Goal: Find contact information: Find contact information

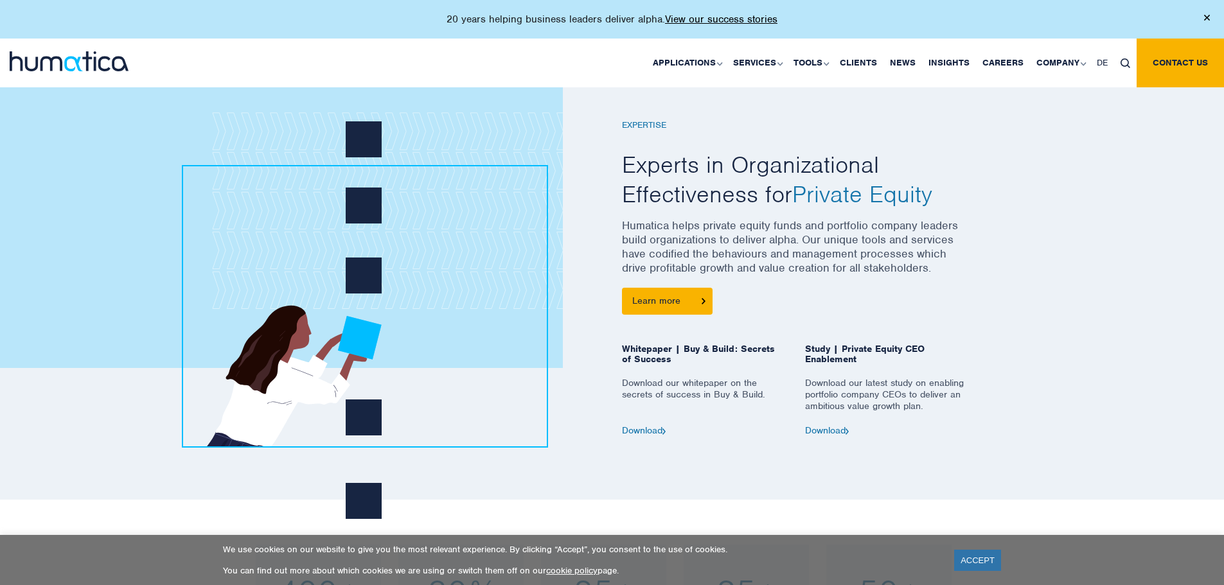
scroll to position [643, 0]
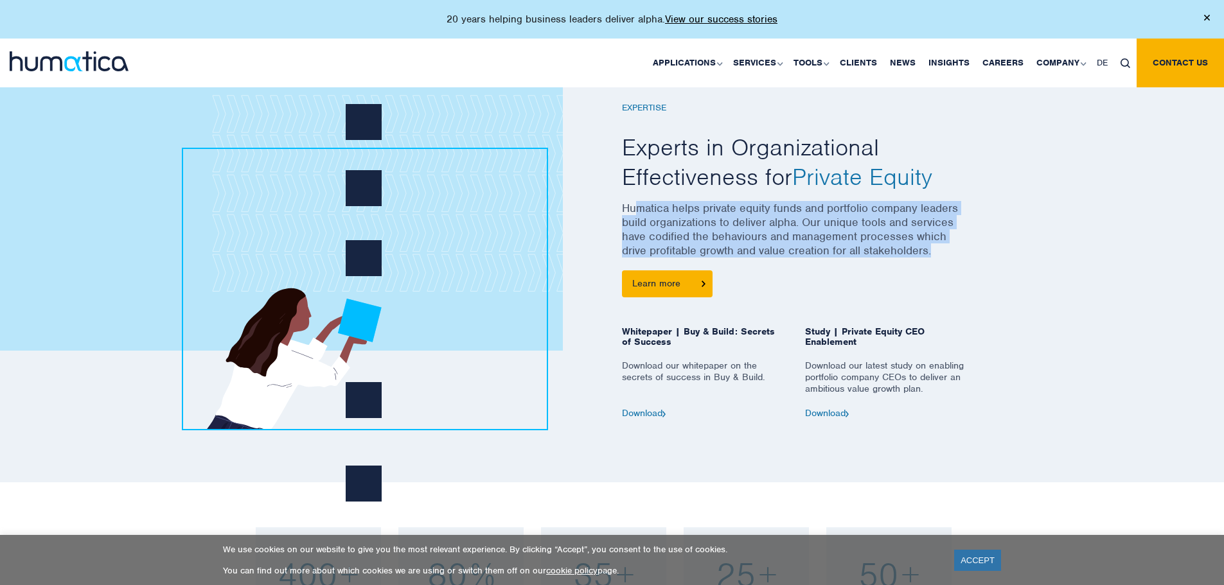
drag, startPoint x: 665, startPoint y: 210, endPoint x: 945, endPoint y: 267, distance: 286.7
click at [943, 267] on p "Humatica helps private equity funds and portfolio company leaders build organiz…" at bounding box center [795, 235] width 347 height 69
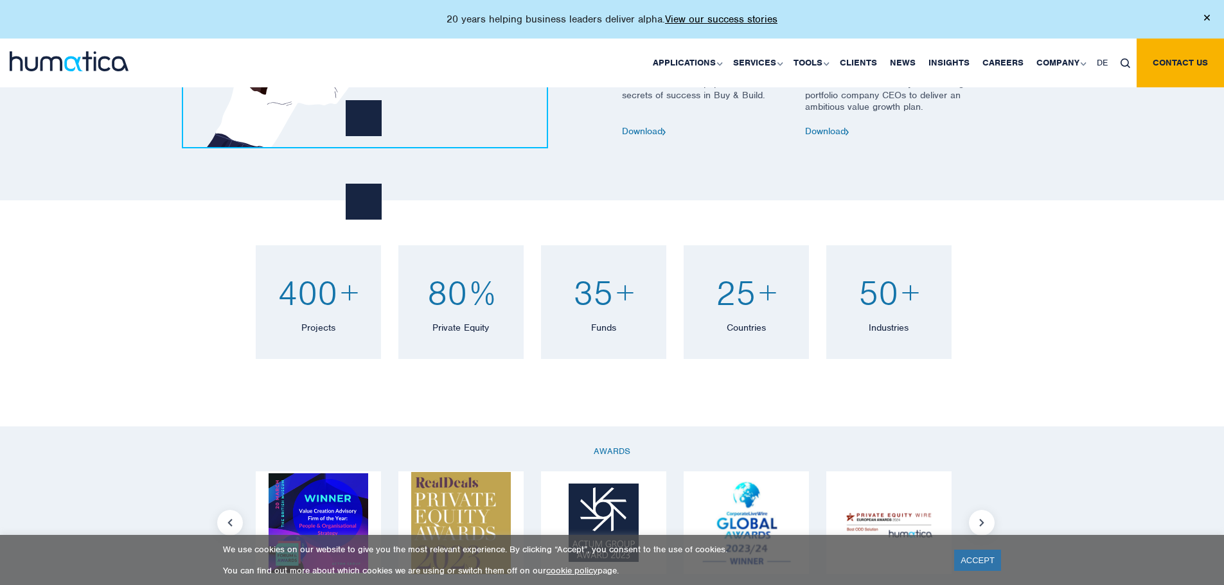
scroll to position [964, 0]
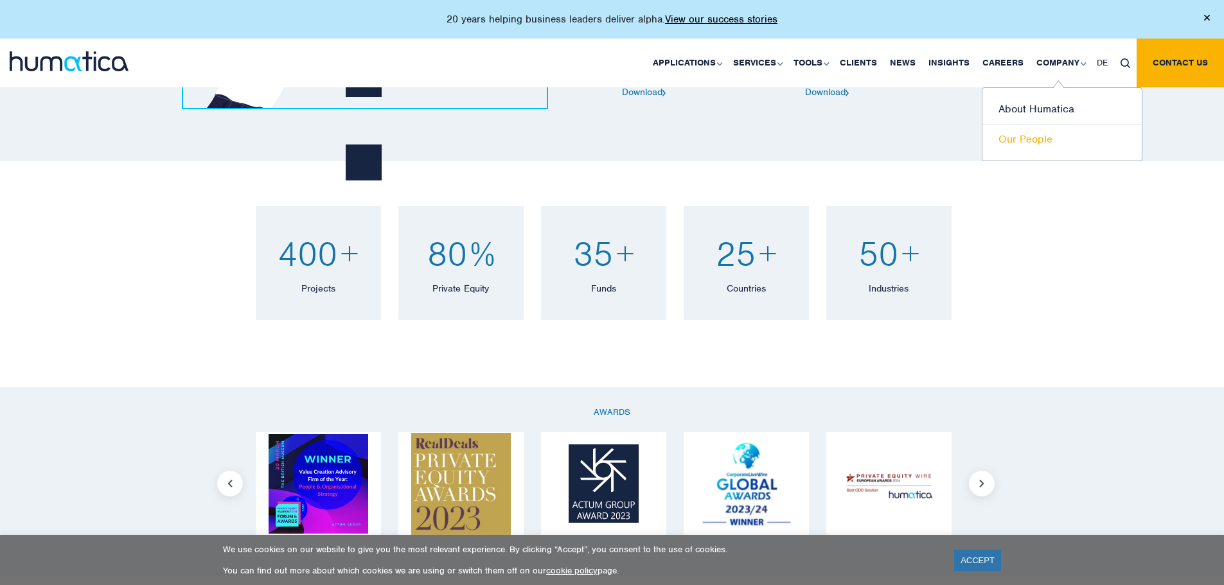
click at [1012, 144] on link "Our People" at bounding box center [1062, 140] width 159 height 30
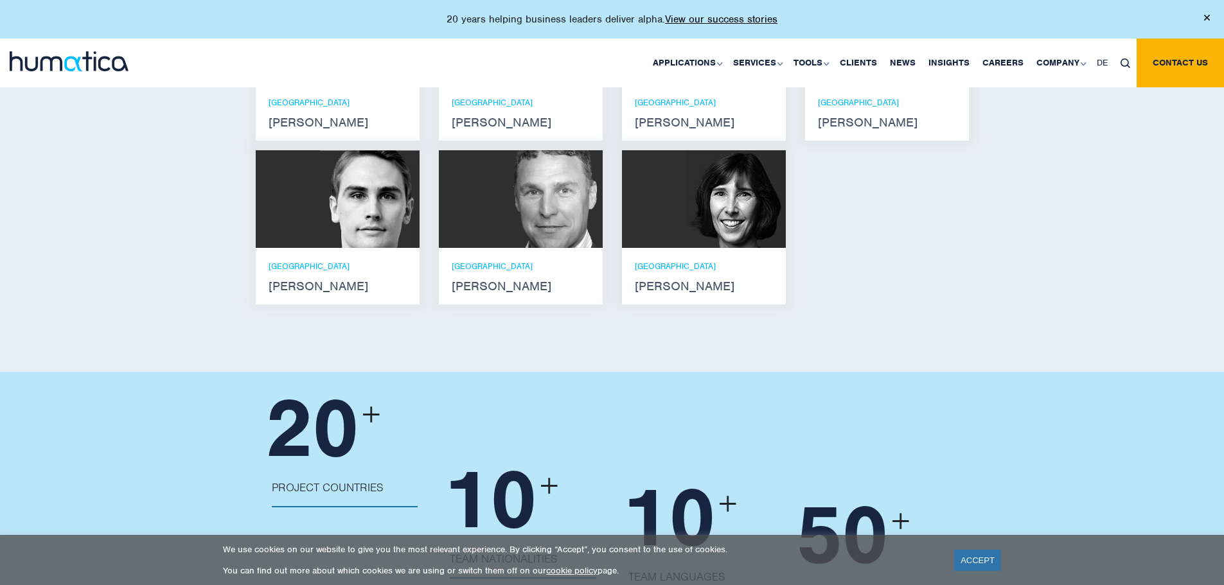
scroll to position [1028, 0]
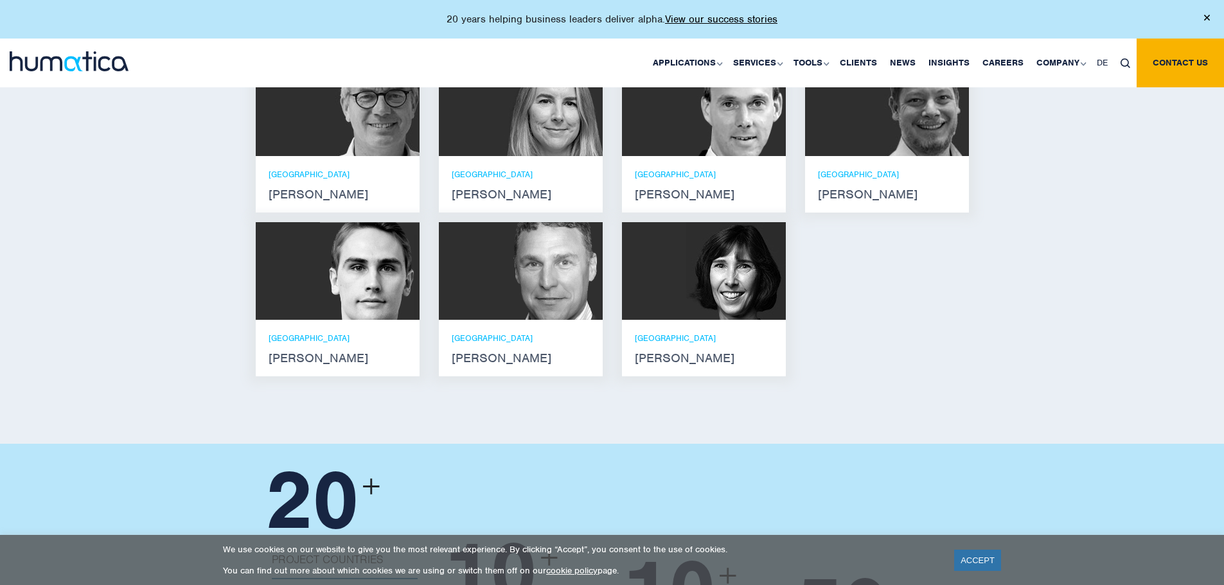
click at [685, 333] on div "LONDON Karen Wright" at bounding box center [704, 348] width 138 height 31
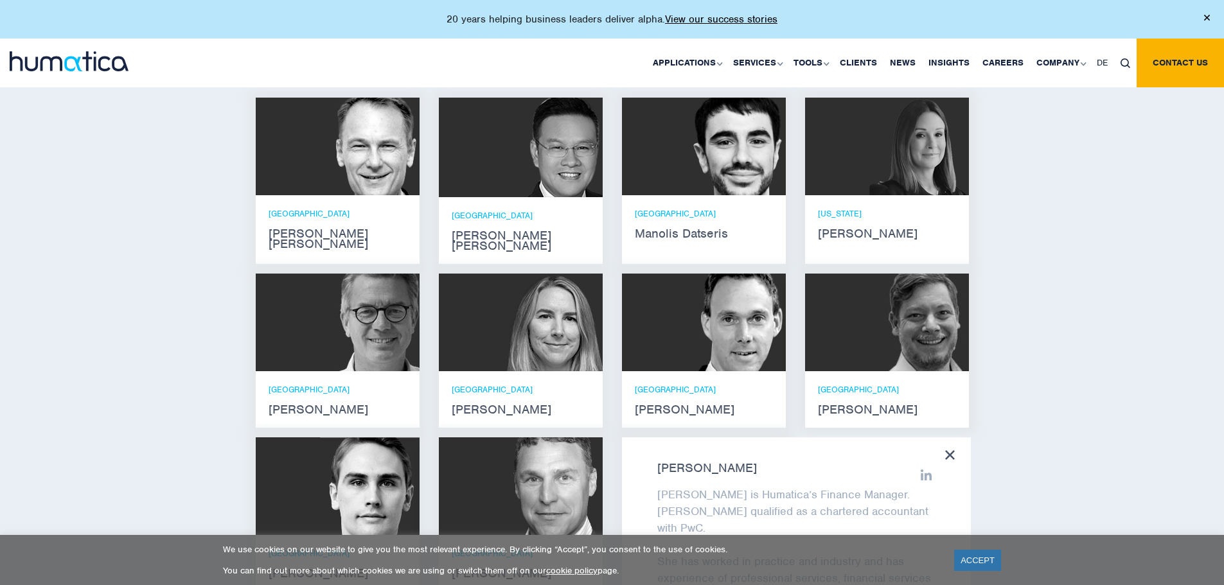
scroll to position [835, 0]
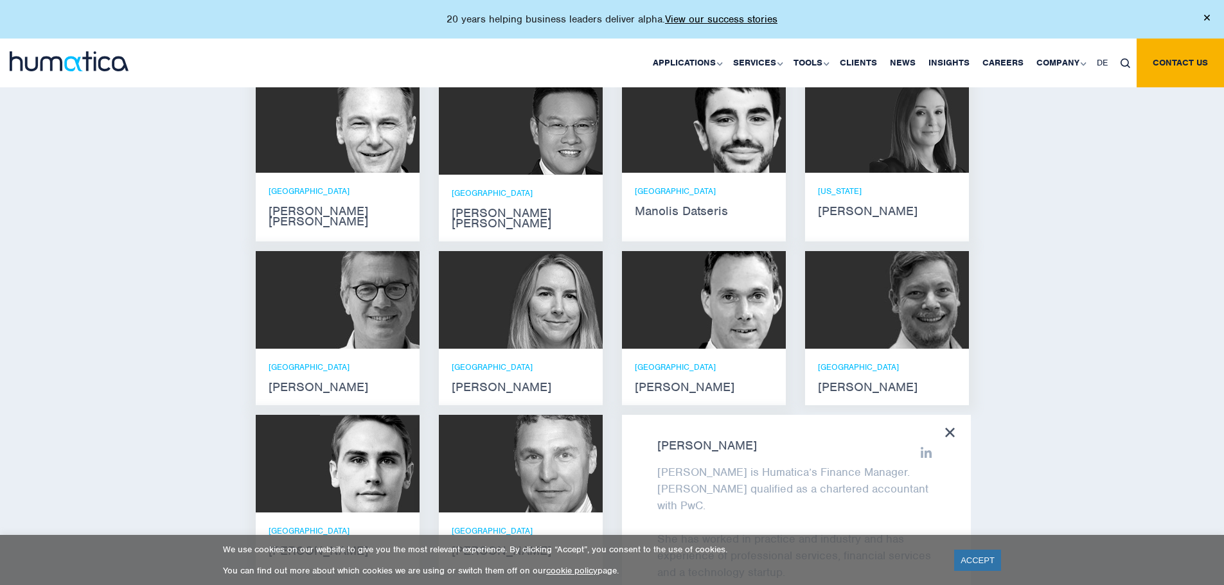
click at [702, 164] on img at bounding box center [736, 124] width 100 height 98
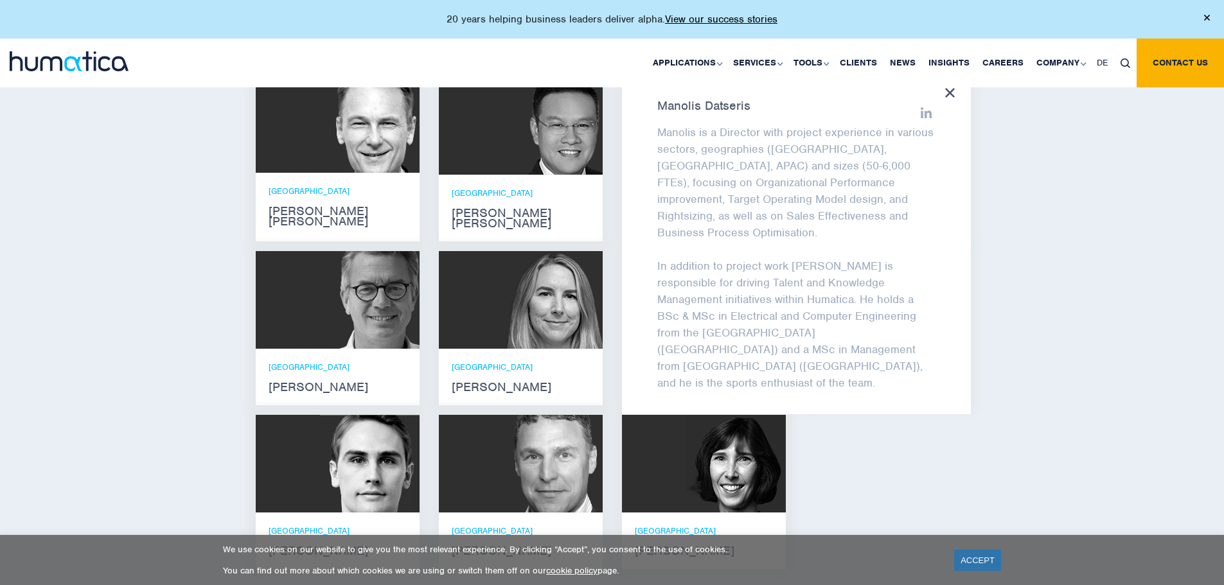
click at [946, 98] on div at bounding box center [950, 94] width 10 height 12
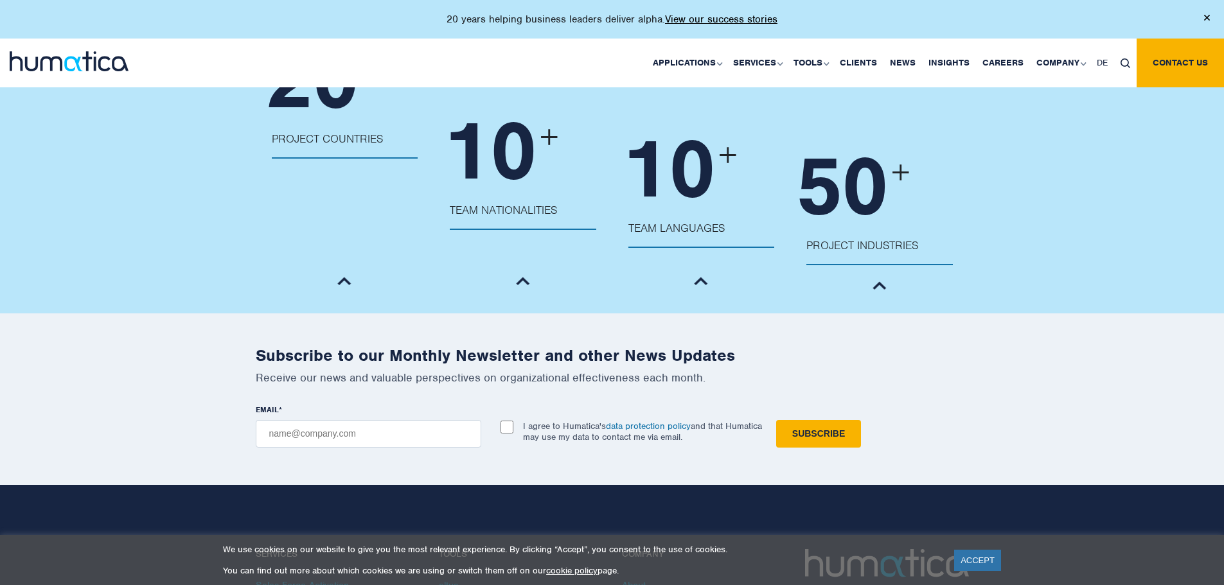
scroll to position [1554, 0]
